Goal: Contribute content: Contribute content

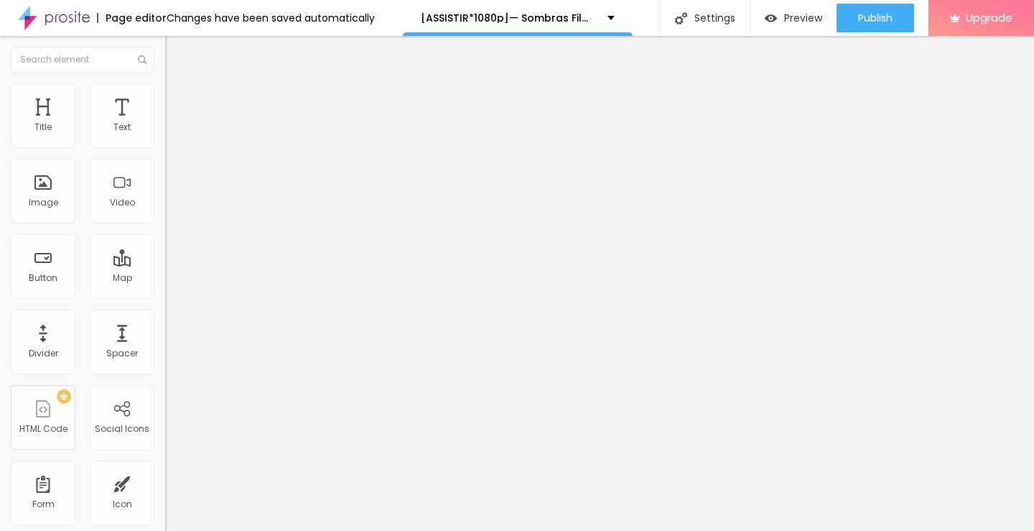
click at [165, 124] on span "Add image" at bounding box center [194, 117] width 59 height 12
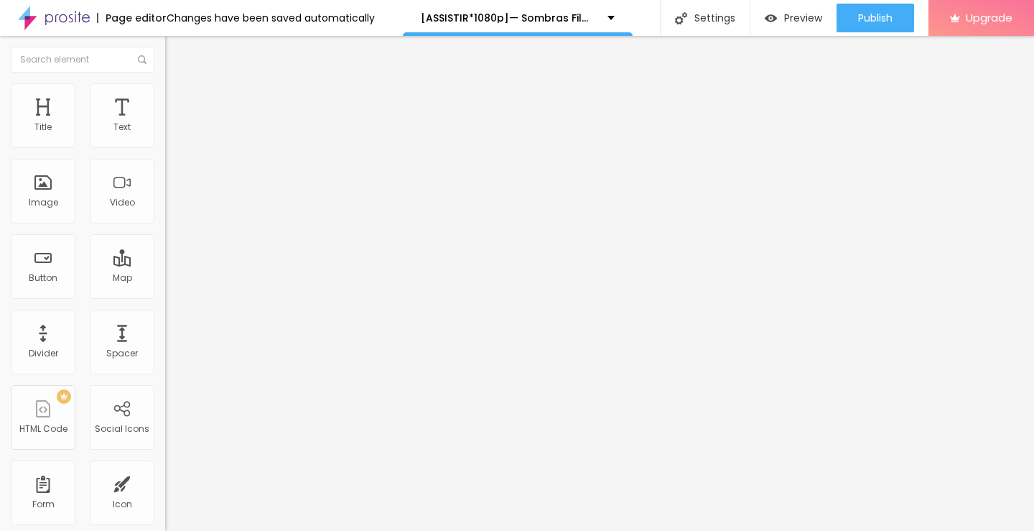
click at [165, 294] on input "https://" at bounding box center [251, 287] width 172 height 14
paste input "[DOMAIN_NAME]/pt/movie/1530315/pro"
type input "[URL][DOMAIN_NAME]"
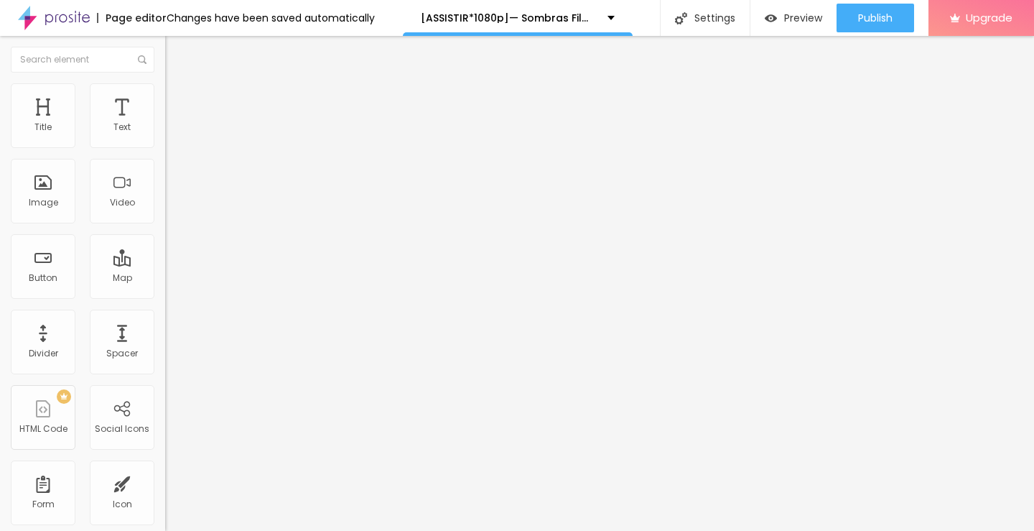
click at [165, 60] on button "Edit Image" at bounding box center [247, 52] width 165 height 33
click at [45, 117] on div "Title" at bounding box center [43, 115] width 65 height 65
click at [242, 121] on img at bounding box center [246, 116] width 9 height 9
click at [165, 124] on span "Add image" at bounding box center [194, 117] width 59 height 12
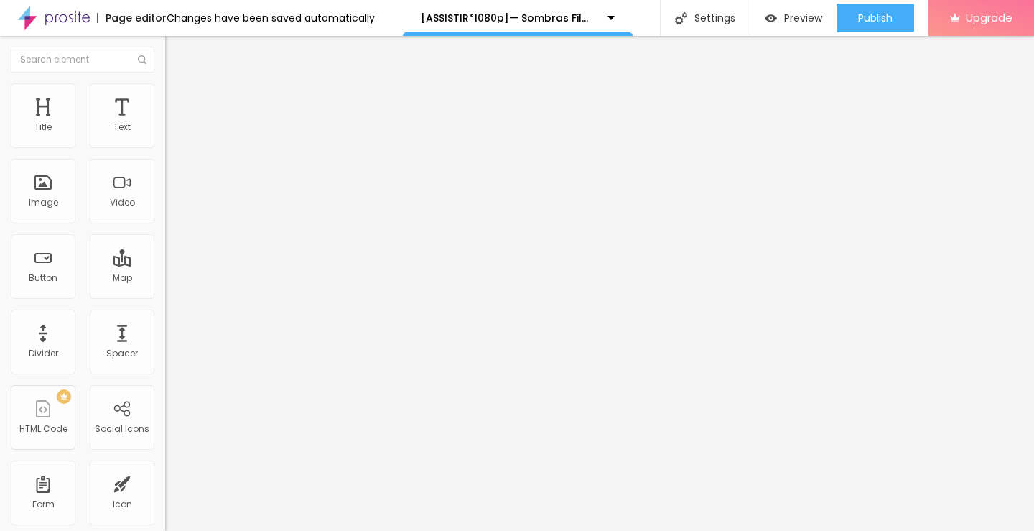
click at [176, 53] on img "button" at bounding box center [181, 52] width 11 height 11
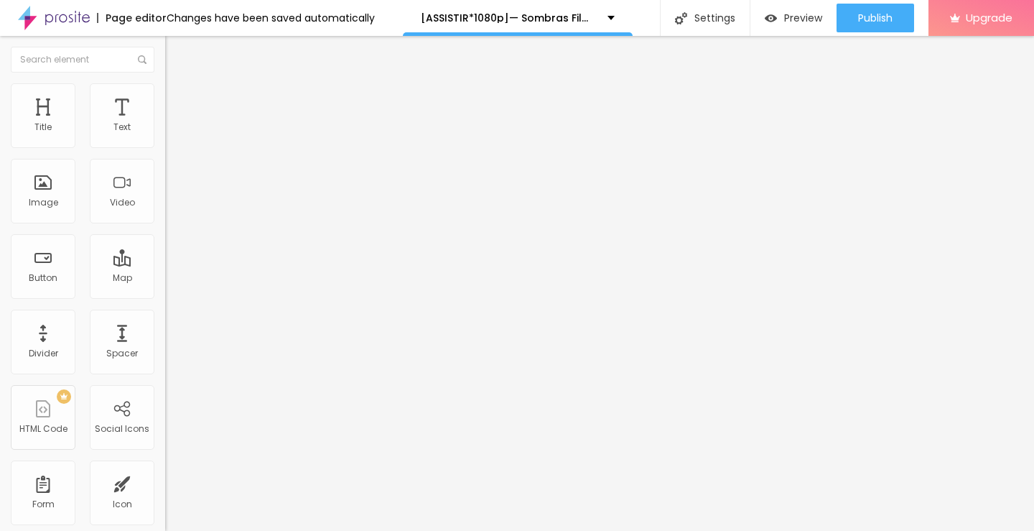
click at [176, 55] on img "button" at bounding box center [181, 52] width 11 height 11
click at [176, 50] on img "button" at bounding box center [181, 52] width 11 height 11
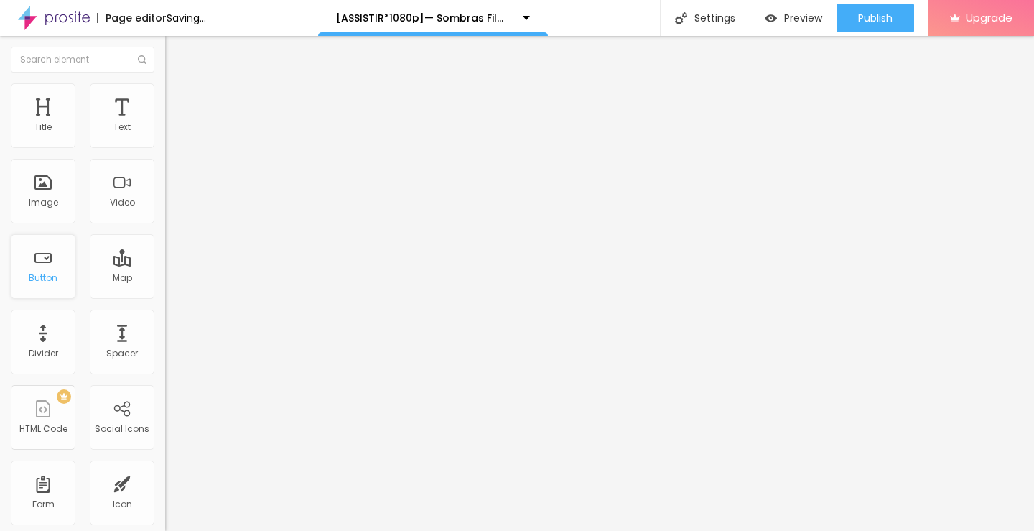
click at [42, 282] on div "Button" at bounding box center [43, 278] width 29 height 10
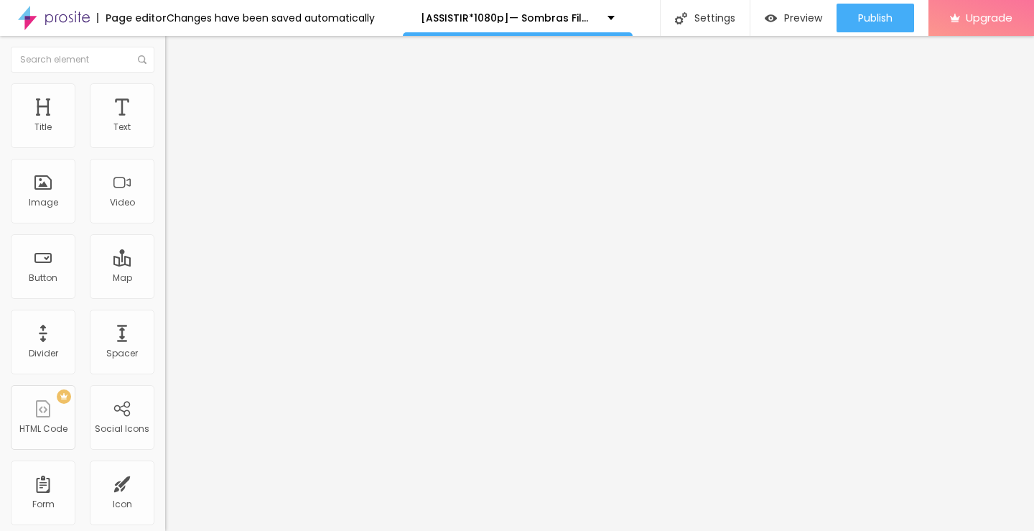
scroll to position [1, 0]
drag, startPoint x: 64, startPoint y: 159, endPoint x: 0, endPoint y: 171, distance: 65.0
click at [165, 171] on div "Text Click me Align Size Default Small Default Big Link URL https:// Open in ne…" at bounding box center [247, 216] width 165 height 209
click at [165, 135] on input "text" at bounding box center [251, 128] width 172 height 14
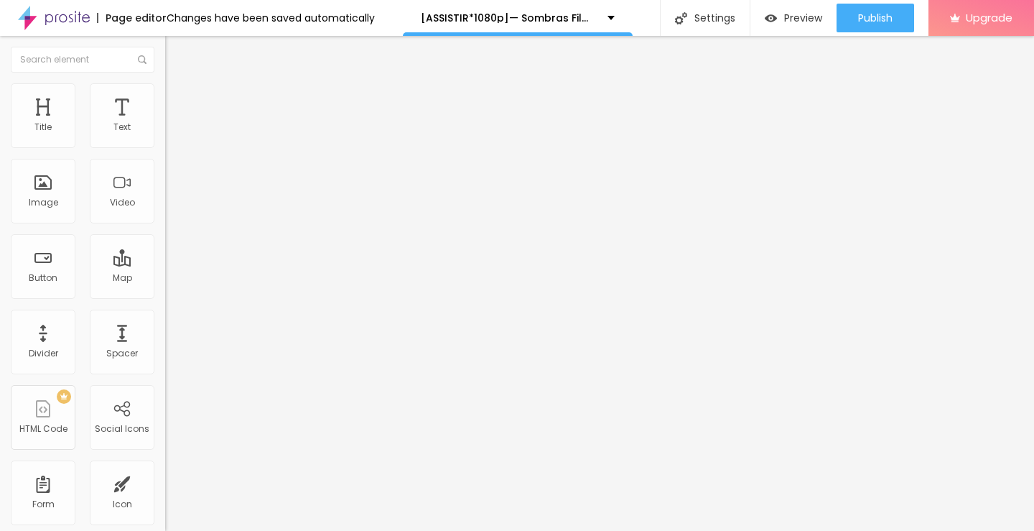
paste input "ASSISTA AGORA ►⟹ Sombras Filme CompletoHD"
type input "ASSISTA AGORA ►⟹ Sombras Filme CompletoHD"
click at [165, 296] on input "https://" at bounding box center [251, 289] width 172 height 14
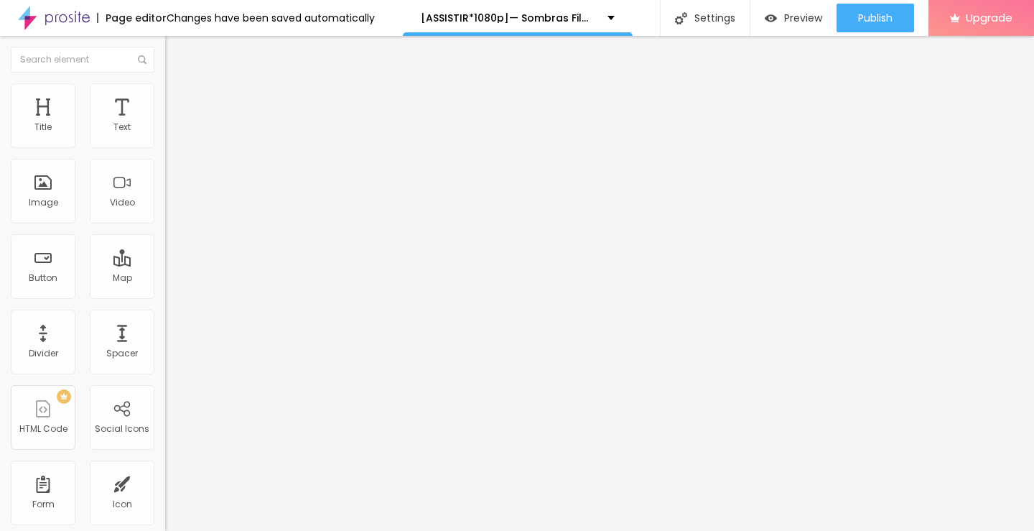
paste input "[DOMAIN_NAME]/pt/movie/1530315/pro"
type input "[URL][DOMAIN_NAME]"
click at [165, 173] on div at bounding box center [247, 167] width 165 height 11
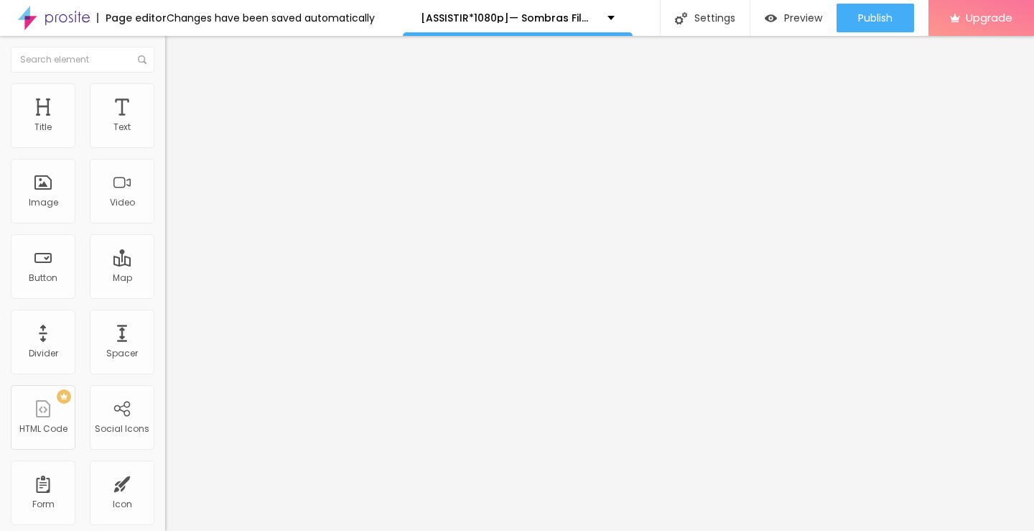
click at [176, 57] on img "button" at bounding box center [181, 52] width 11 height 11
click at [165, 441] on div "Edit Text Style Advanced Typography Reset to default Shadow DISABLED Reset to d…" at bounding box center [247, 283] width 165 height 495
click at [165, 85] on img at bounding box center [171, 89] width 13 height 13
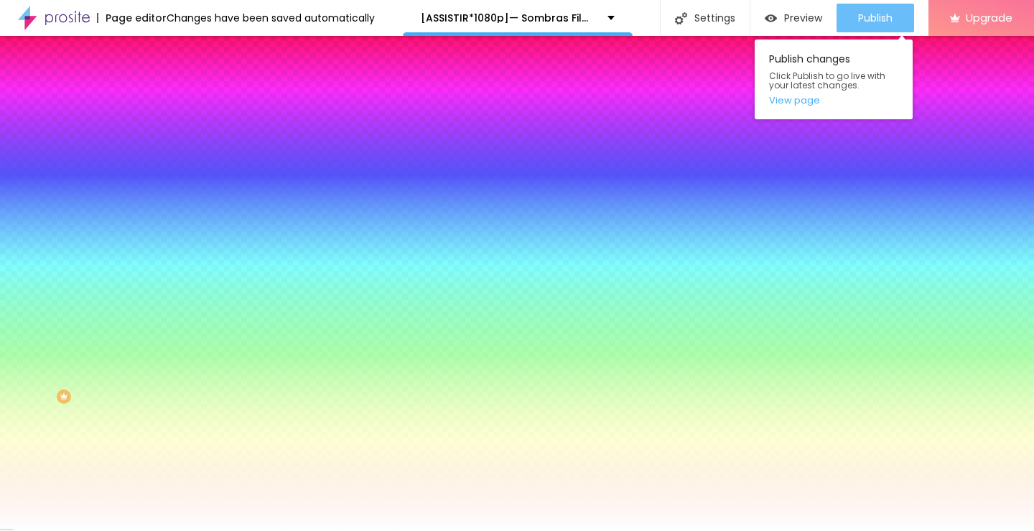
click at [877, 12] on span "Publish" at bounding box center [875, 17] width 34 height 11
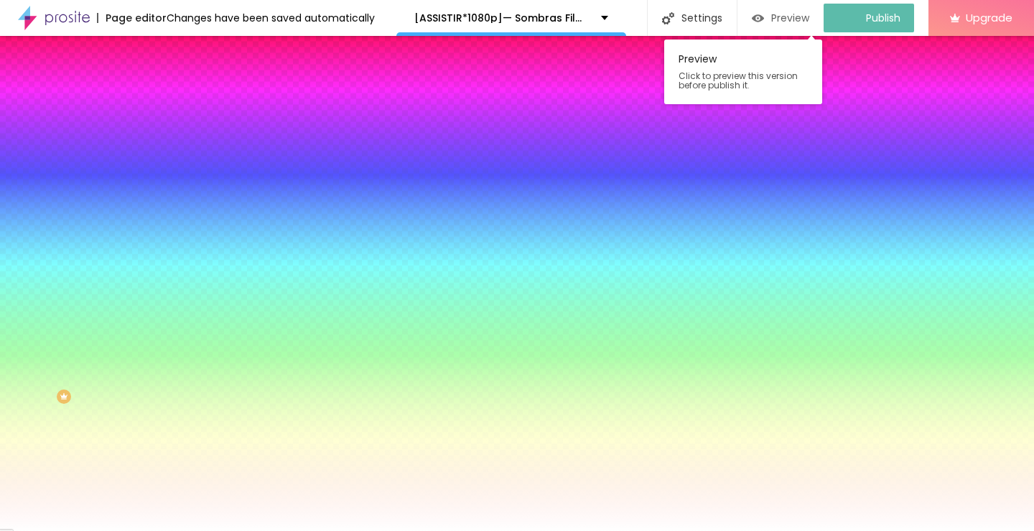
click at [806, 19] on span "Preview" at bounding box center [790, 17] width 38 height 11
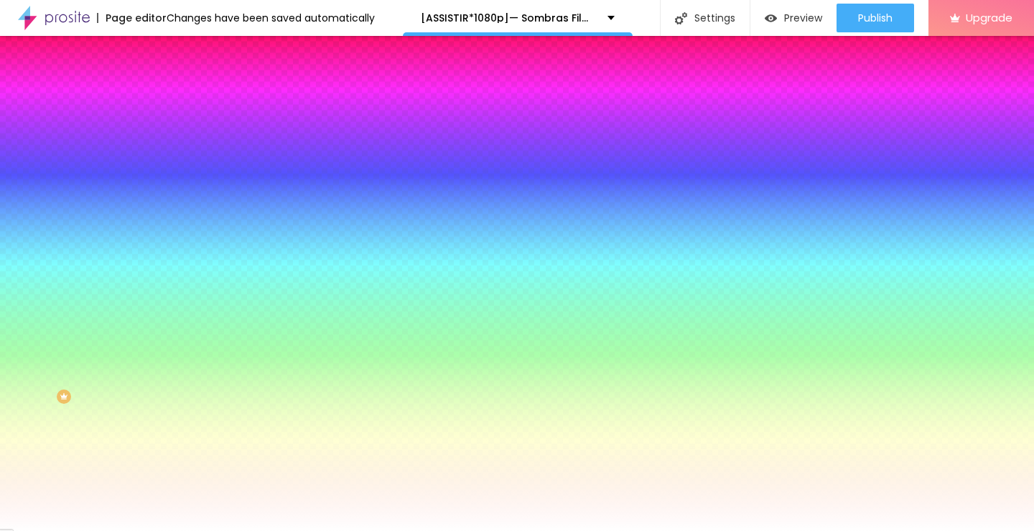
click at [56, 17] on img at bounding box center [54, 18] width 72 height 36
